Goal: Transaction & Acquisition: Purchase product/service

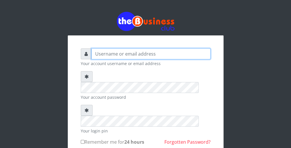
type input "wergbac8"
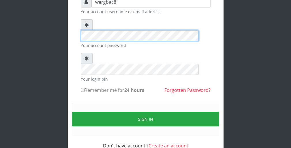
scroll to position [53, 0]
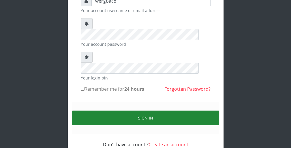
click at [197, 111] on button "Sign in" at bounding box center [145, 118] width 147 height 15
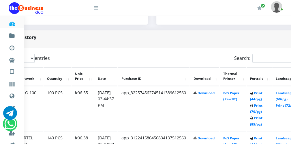
scroll to position [265, 46]
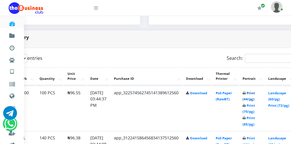
click at [253, 97] on link "Print (44/pg)" at bounding box center [249, 96] width 12 height 11
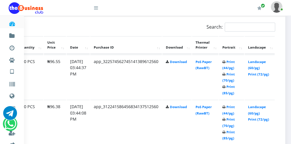
scroll to position [312, 68]
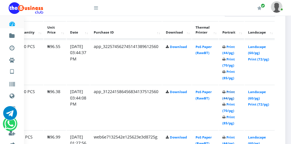
click at [230, 98] on link "Print (44/pg)" at bounding box center [228, 94] width 12 height 11
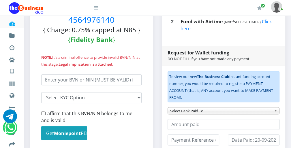
scroll to position [162, 0]
click at [98, 10] on div at bounding box center [59, 7] width 101 height 15
click at [96, 9] on icon at bounding box center [96, 7] width 4 height 5
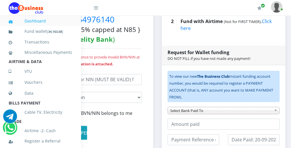
scroll to position [126, 0]
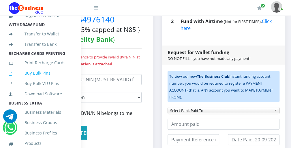
click at [44, 80] on link "Buy Bulk Pins" at bounding box center [40, 73] width 63 height 13
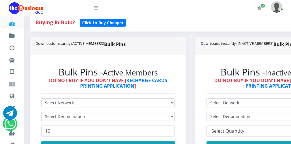
scroll to position [127, 0]
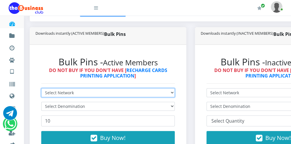
click at [69, 94] on select "Select Network MTN Globacom 9Mobile Airtel" at bounding box center [108, 92] width 134 height 9
select select "MTN"
click at [41, 88] on select "Select Network MTN Globacom 9Mobile Airtel" at bounding box center [108, 92] width 134 height 9
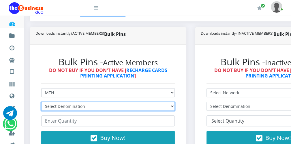
click at [60, 105] on select "Select Denomination MTN NGN100 - ₦96.99 MTN NGN200 - ₦193.98 MTN NGN400 - ₦387.…" at bounding box center [108, 106] width 134 height 9
select select "96.99-100"
click at [41, 102] on select "Select Denomination MTN NGN100 - ₦96.99 MTN NGN200 - ₦193.98 MTN NGN400 - ₦387.…" at bounding box center [108, 106] width 134 height 9
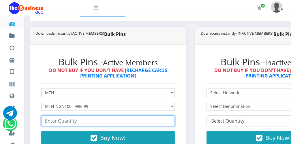
click at [51, 123] on input "number" at bounding box center [108, 120] width 134 height 11
type input "200"
click at [169, 120] on input "200" at bounding box center [108, 120] width 134 height 11
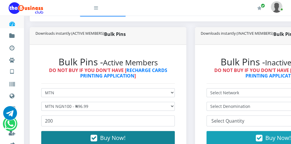
click at [142, 134] on button "Buy Now!" at bounding box center [108, 138] width 134 height 14
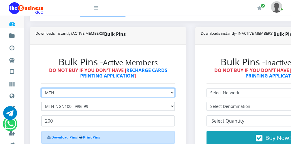
drag, startPoint x: 145, startPoint y: 96, endPoint x: 114, endPoint y: 65, distance: 43.9
click at [114, 65] on div "Bulk Pins - Active Members DO NOT BUY IF YOU DON'T HAVE [ RECHARGE CARDS PRINTI…" at bounding box center [107, 112] width 145 height 124
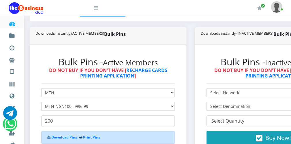
click at [98, 9] on icon at bounding box center [96, 7] width 4 height 5
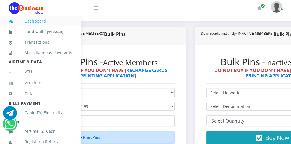
scroll to position [126, 0]
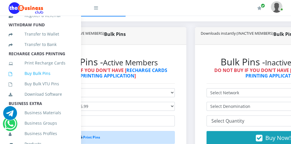
click at [43, 80] on link "Buy Bulk Pins" at bounding box center [40, 73] width 63 height 13
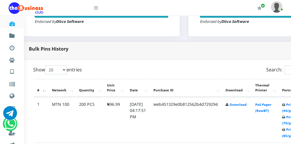
scroll to position [254, 23]
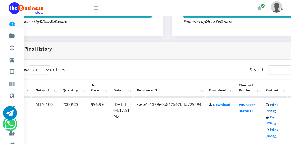
click at [274, 111] on link "Print (44/pg)" at bounding box center [272, 107] width 12 height 11
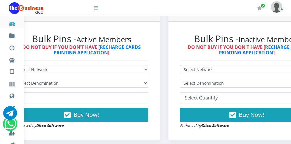
scroll to position [150, 22]
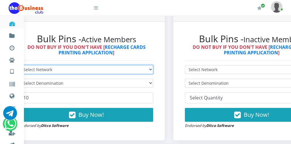
click at [47, 71] on select "Select Network MTN Globacom 9Mobile Airtel" at bounding box center [87, 69] width 134 height 9
select select "Airtel"
click at [20, 65] on select "Select Network MTN Globacom 9Mobile Airtel" at bounding box center [87, 69] width 134 height 9
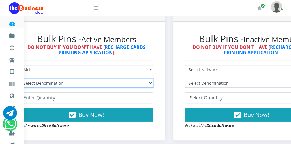
click at [40, 82] on select "Select Denomination Airtel NGN100 - ₦96.38 Airtel NGN200 - ₦192.76 Airtel NGN50…" at bounding box center [87, 82] width 134 height 9
select select "96.38-100"
click at [20, 78] on select "Select Denomination Airtel NGN100 - ₦96.38 Airtel NGN200 - ₦192.76 Airtel NGN50…" at bounding box center [87, 82] width 134 height 9
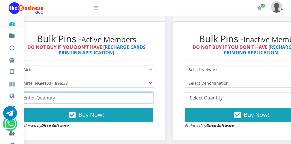
click at [35, 98] on input "number" at bounding box center [87, 97] width 134 height 11
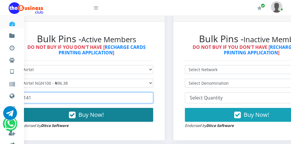
type input "141"
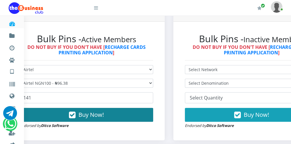
click at [85, 115] on span "Buy Now!" at bounding box center [90, 115] width 25 height 8
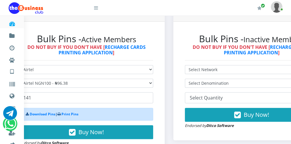
click at [97, 8] on icon at bounding box center [96, 7] width 4 height 5
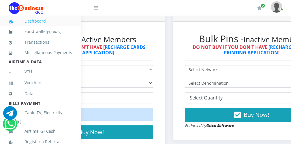
scroll to position [126, 0]
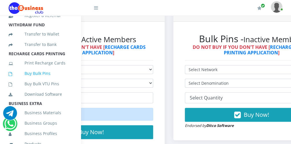
click at [48, 80] on link "Buy Bulk Pins" at bounding box center [40, 73] width 63 height 13
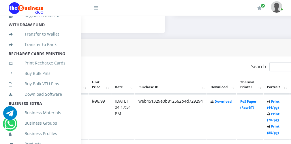
scroll to position [277, 22]
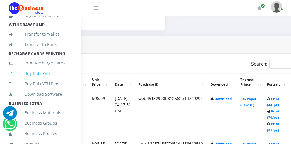
click at [56, 80] on link "Buy Bulk Pins" at bounding box center [40, 73] width 63 height 13
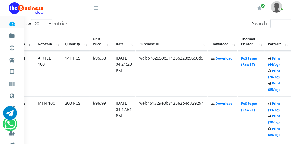
scroll to position [300, 23]
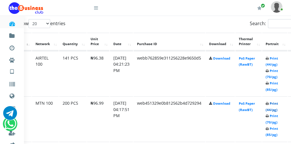
click at [276, 107] on link "Print (44/pg)" at bounding box center [272, 106] width 12 height 11
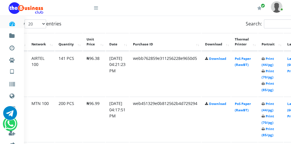
scroll to position [300, 22]
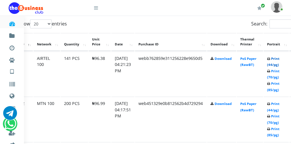
click at [276, 64] on link "Print (44/pg)" at bounding box center [273, 61] width 12 height 11
